Goal: Task Accomplishment & Management: Complete application form

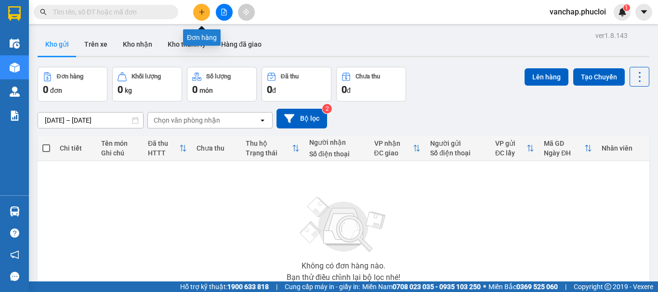
click at [200, 13] on icon "plus" at bounding box center [201, 12] width 7 height 7
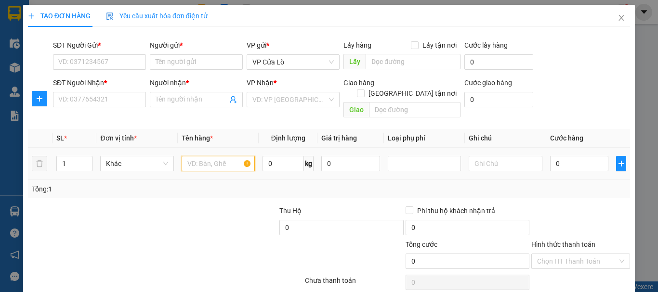
click at [196, 156] on input "text" at bounding box center [218, 163] width 73 height 15
click at [106, 58] on input "SĐT Người Gửi *" at bounding box center [99, 61] width 93 height 15
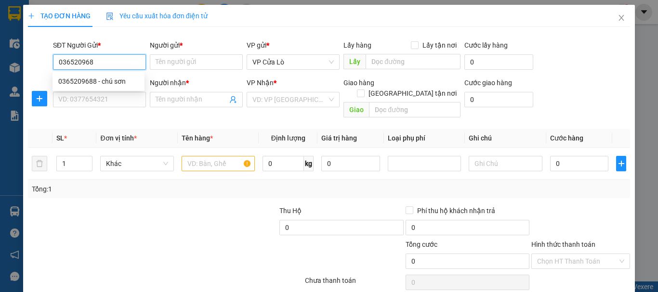
type input "0365209688"
click at [131, 80] on div "0365209688 - chú sơn" at bounding box center [98, 81] width 80 height 11
type input "chú sơn"
type input "0365209688"
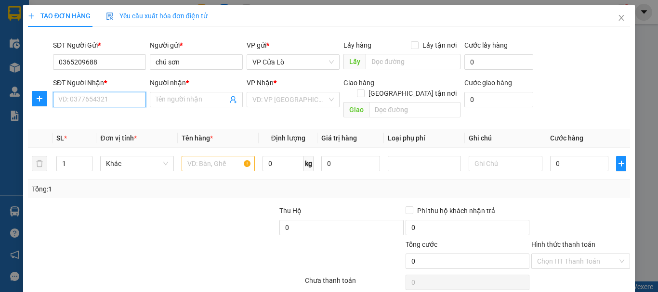
click at [128, 101] on input "SĐT Người Nhận *" at bounding box center [99, 99] width 93 height 15
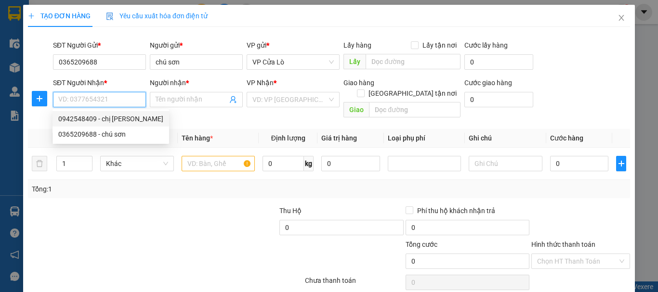
drag, startPoint x: 112, startPoint y: 97, endPoint x: 119, endPoint y: 116, distance: 19.3
click at [115, 110] on body "Kết quả tìm kiếm ( 0 ) Bộ lọc No Data vanchap.phucloi 1 Điều hành xe Kho hàng m…" at bounding box center [329, 146] width 658 height 292
click at [119, 119] on div "0942548409 - chị [PERSON_NAME]" at bounding box center [110, 119] width 105 height 11
type input "0942548409"
type input "chị [PERSON_NAME]"
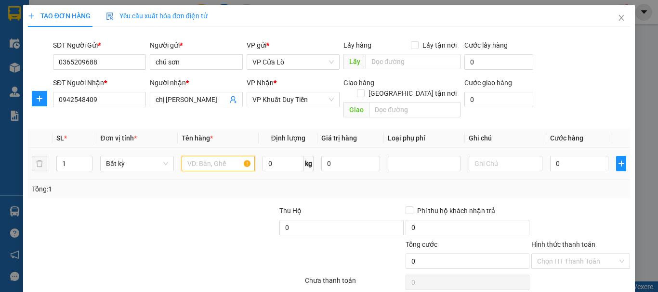
click at [196, 156] on input "text" at bounding box center [218, 163] width 73 height 15
type input "thực phẩm"
click at [269, 156] on input "0" at bounding box center [283, 163] width 41 height 15
type input "14"
click at [239, 184] on div "Tổng: 1" at bounding box center [143, 189] width 223 height 11
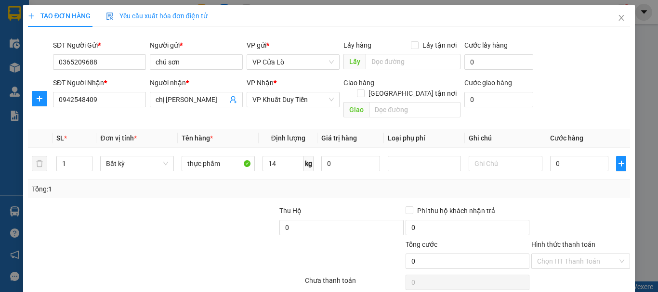
click at [239, 184] on div "Tổng: 1" at bounding box center [143, 189] width 223 height 11
type input "40.000"
click at [594, 254] on input "Hình thức thanh toán" at bounding box center [577, 261] width 80 height 14
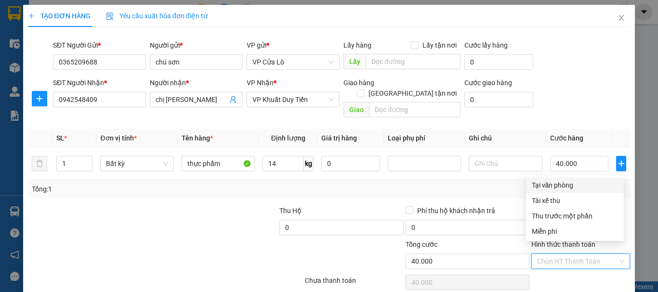
click at [588, 186] on div "Tại văn phòng" at bounding box center [575, 185] width 86 height 11
type input "0"
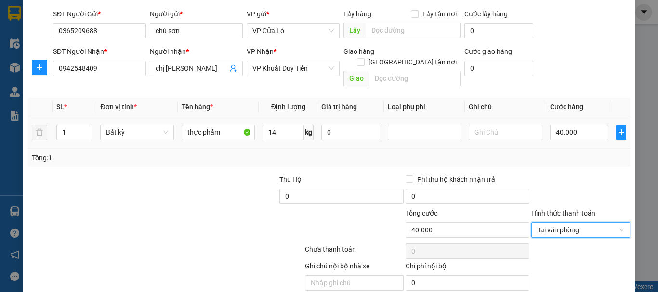
scroll to position [61, 0]
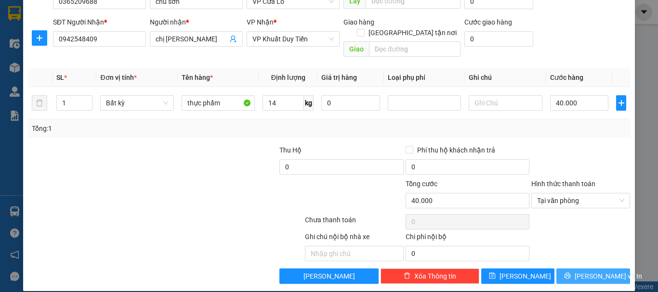
drag, startPoint x: 606, startPoint y: 271, endPoint x: 596, endPoint y: 265, distance: 11.5
click at [605, 269] on button "[PERSON_NAME] và In" at bounding box center [593, 276] width 74 height 15
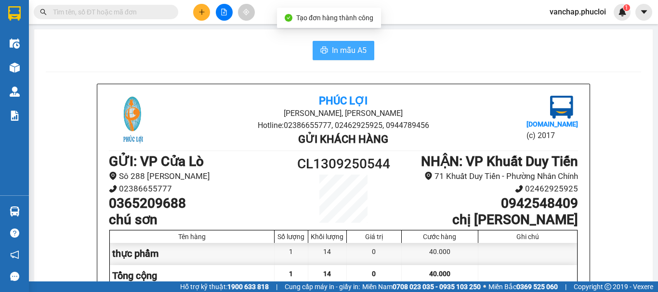
click at [357, 54] on span "In mẫu A5" at bounding box center [349, 50] width 35 height 12
